Goal: Task Accomplishment & Management: Use online tool/utility

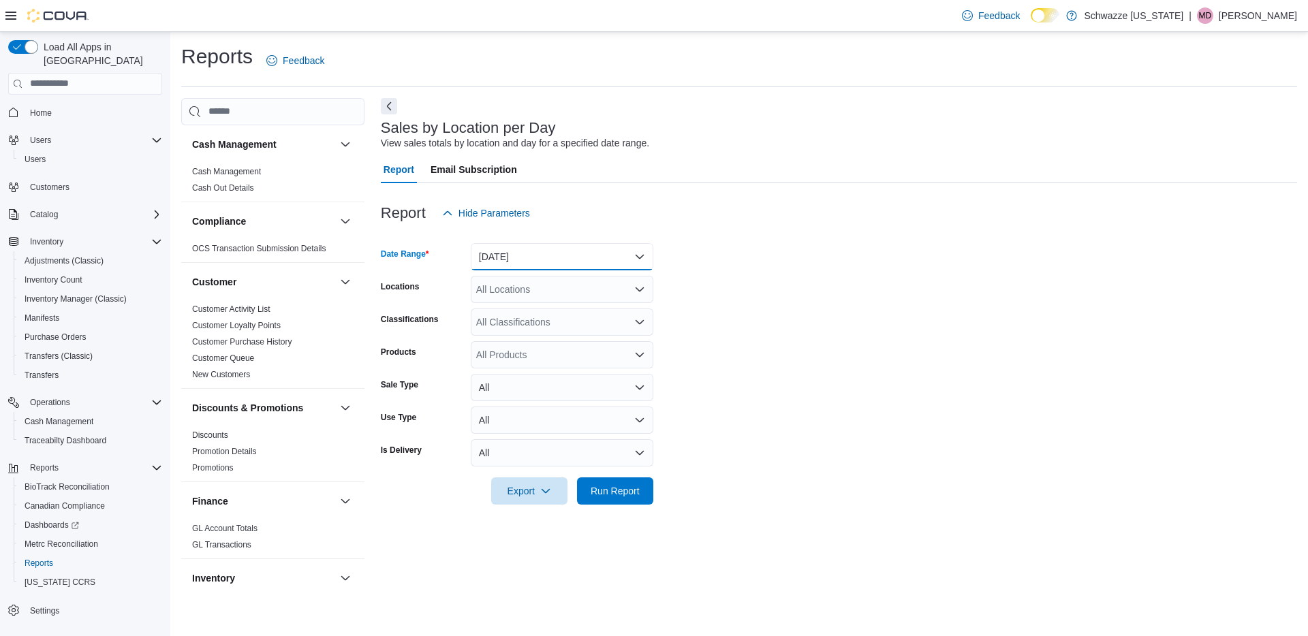
click at [556, 257] on button "[DATE]" at bounding box center [562, 256] width 183 height 27
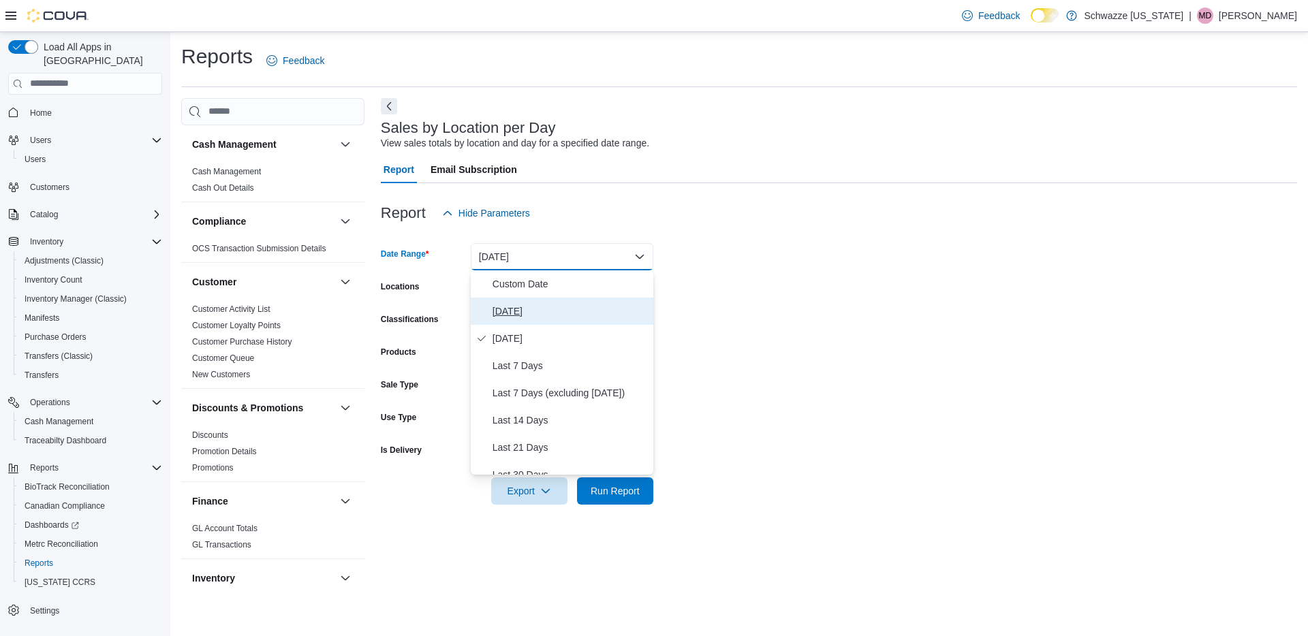
click at [542, 310] on span "[DATE]" at bounding box center [570, 311] width 155 height 16
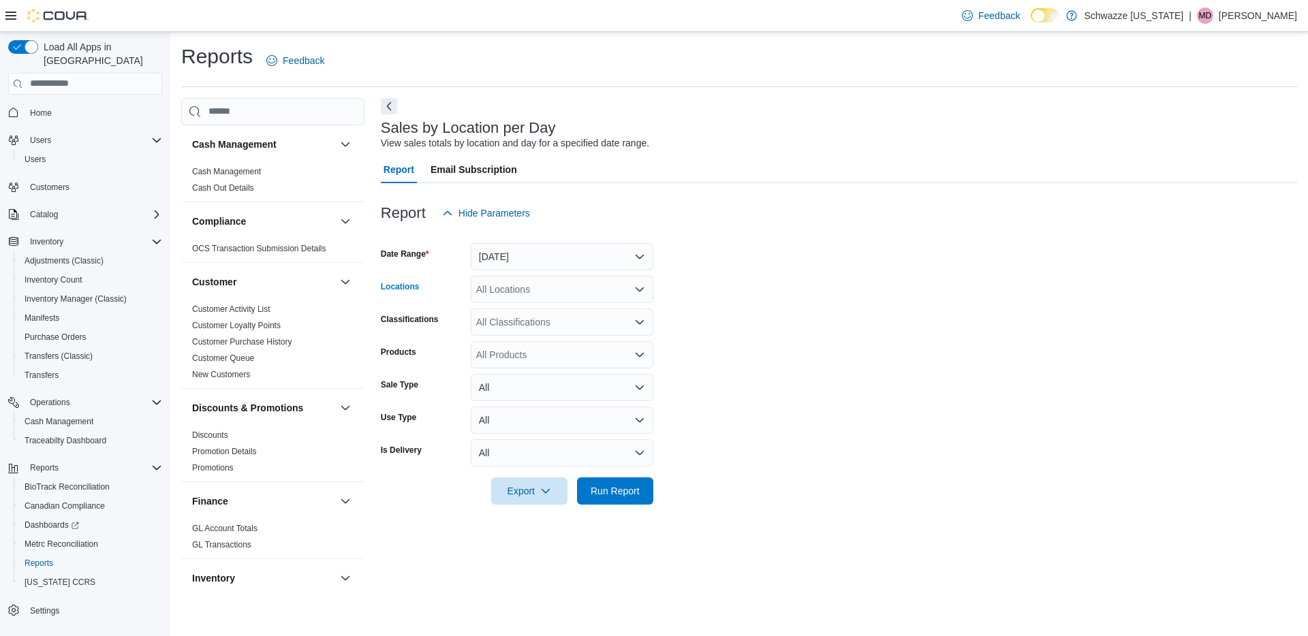
click at [535, 292] on div "All Locations" at bounding box center [562, 289] width 183 height 27
type input "**"
click at [554, 349] on div "SB - Niwot" at bounding box center [562, 352] width 166 height 14
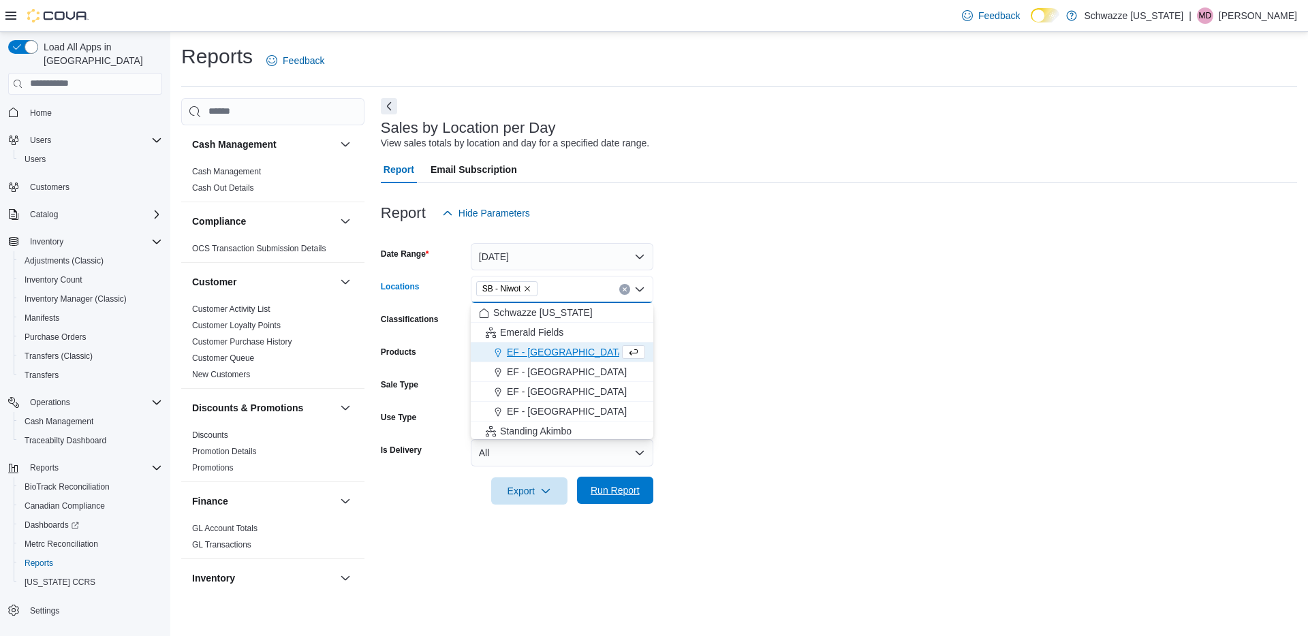
click at [620, 493] on span "Run Report" at bounding box center [615, 491] width 49 height 14
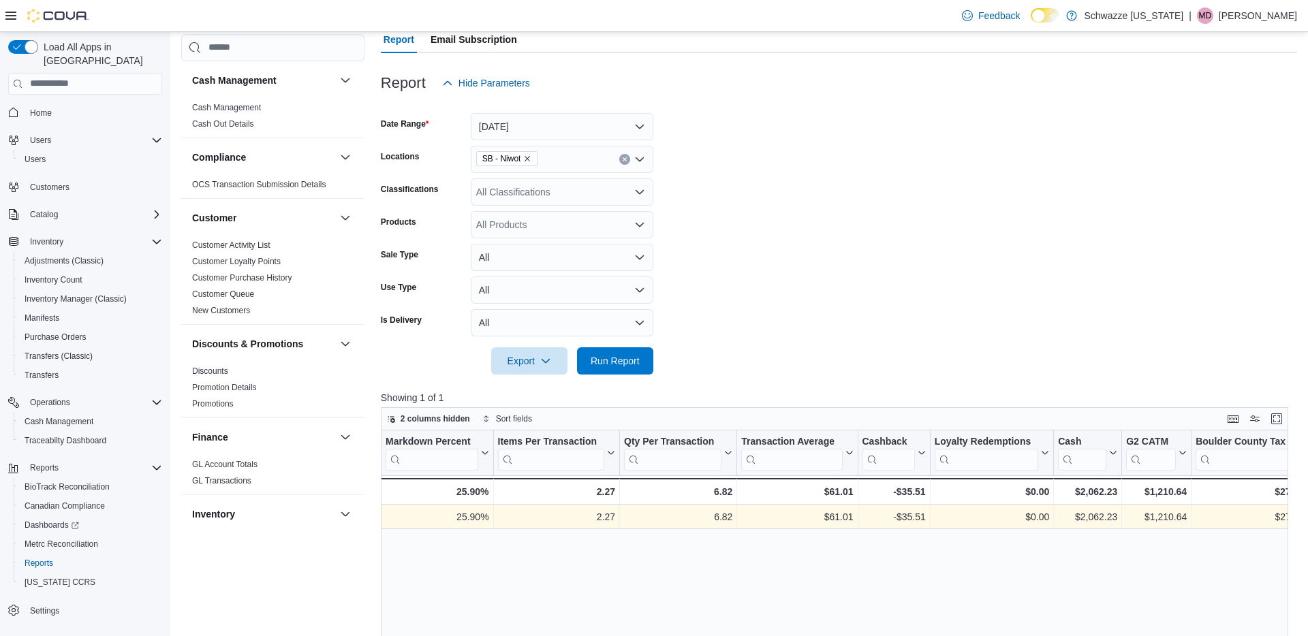
scroll to position [0, 1163]
